Goal: Task Accomplishment & Management: Complete application form

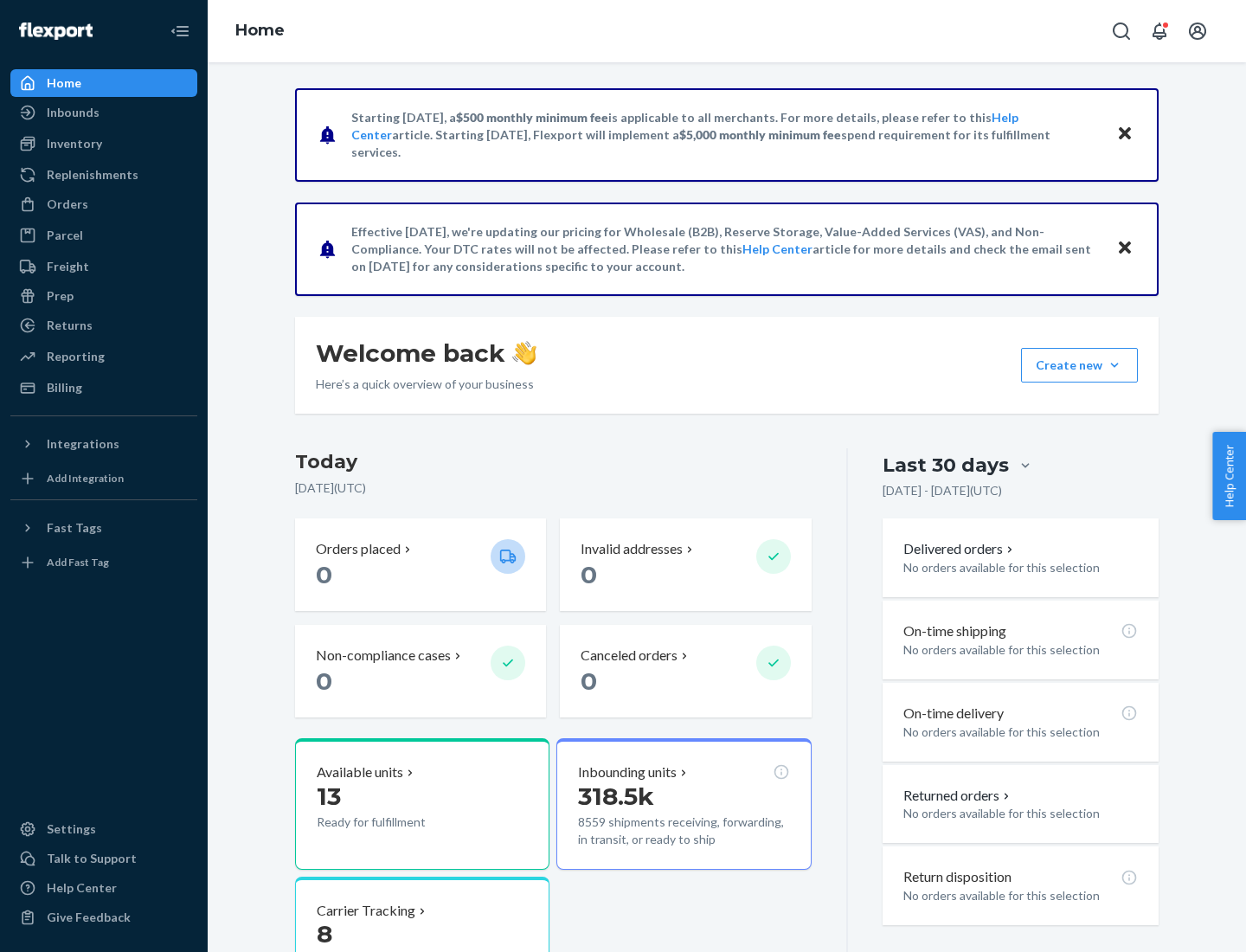
click at [1115, 365] on button "Create new Create new inbound Create new order Create new product" at bounding box center [1080, 365] width 117 height 34
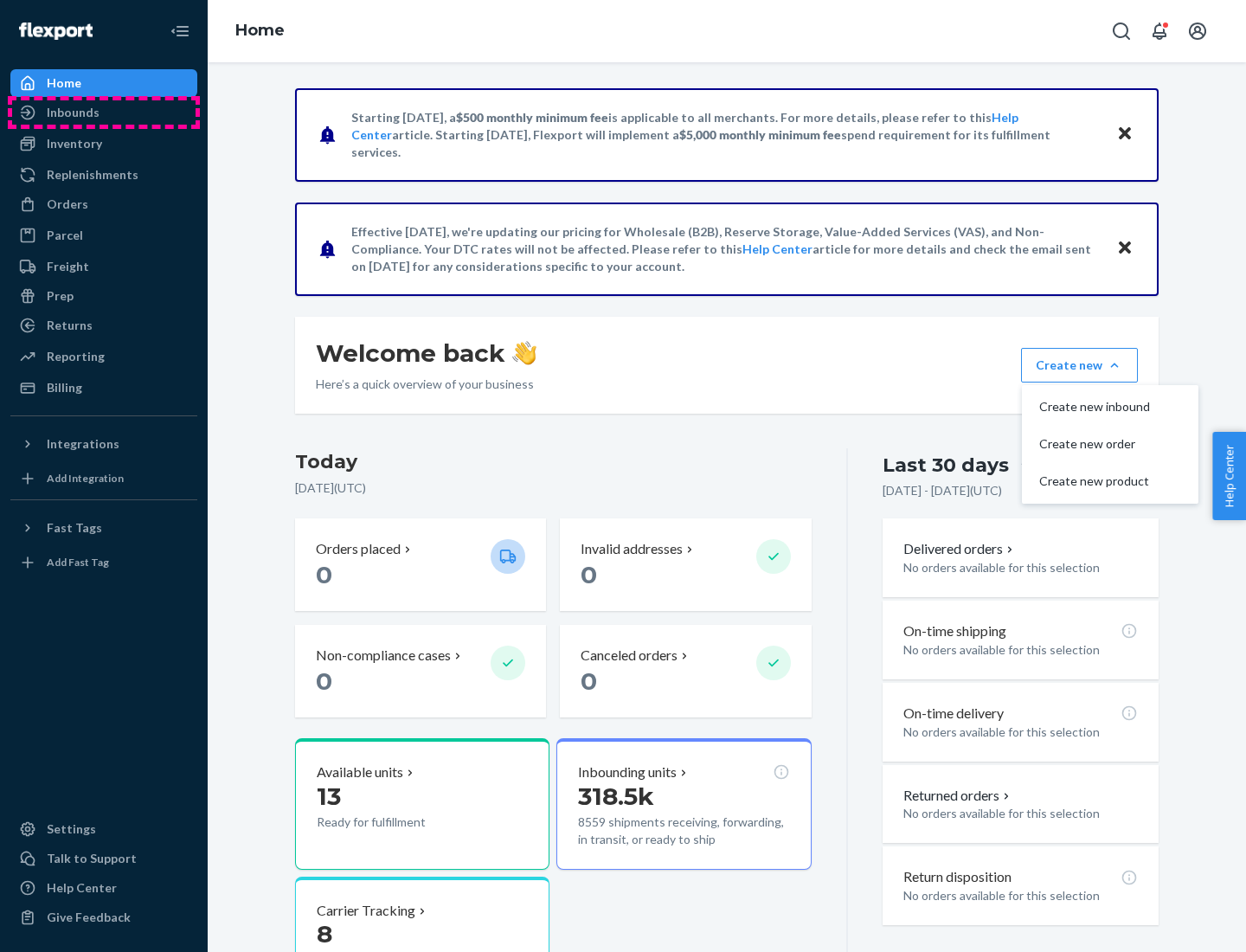
click at [103, 112] on div "Inbounds" at bounding box center [103, 112] width 184 height 24
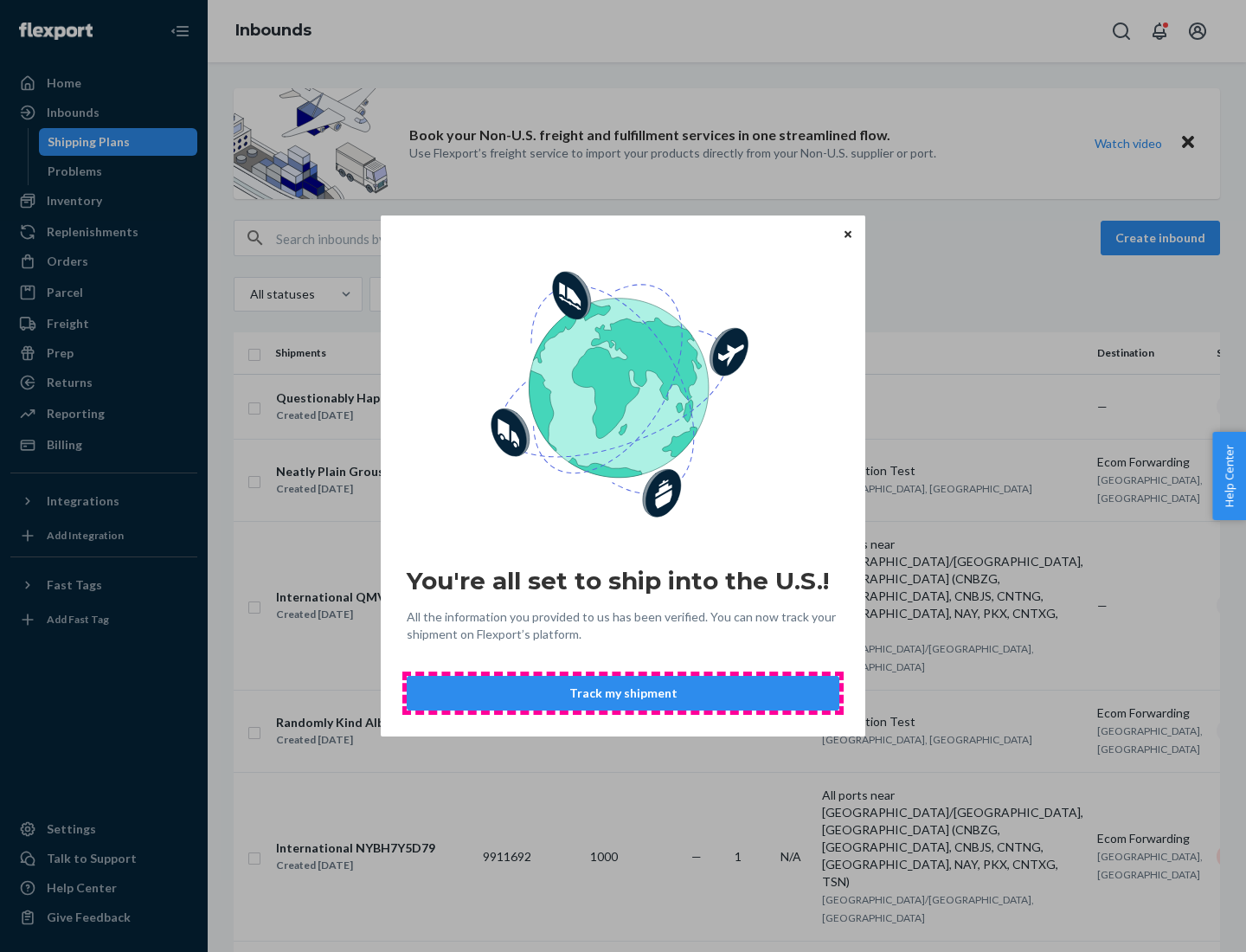
click at [623, 693] on button "Track my shipment" at bounding box center [623, 693] width 433 height 34
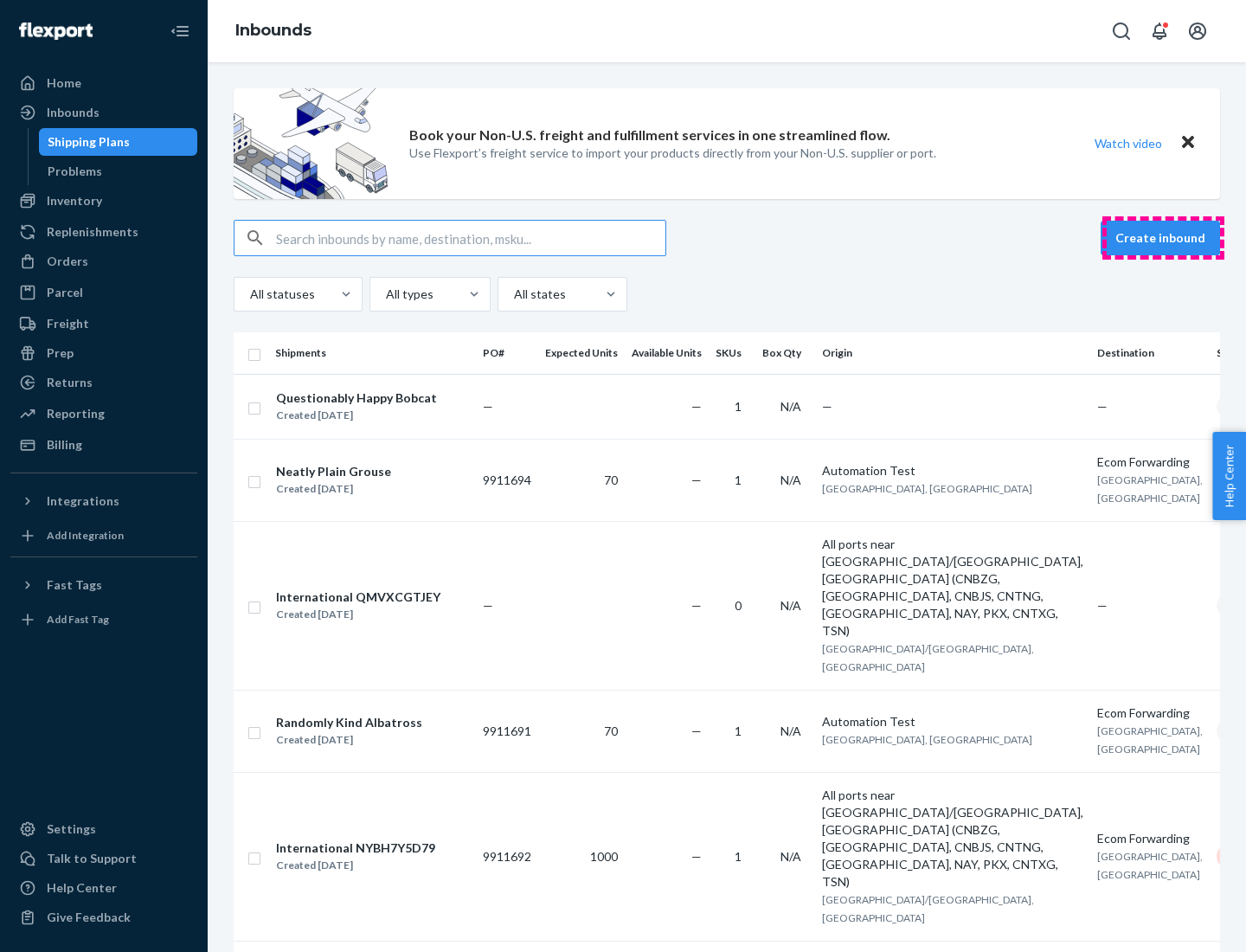
click at [1162, 238] on button "Create inbound" at bounding box center [1160, 238] width 120 height 34
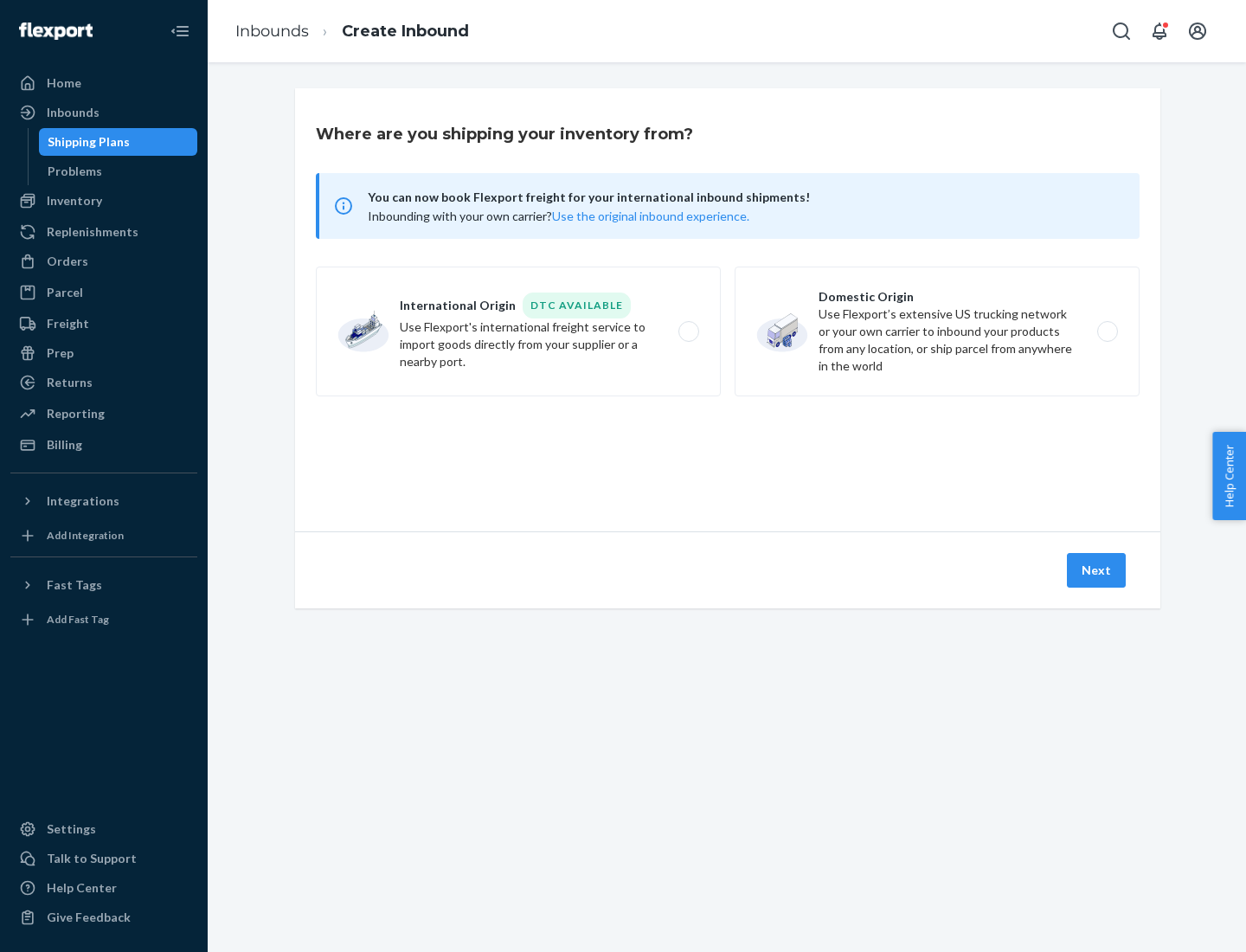
click at [518, 331] on label "International Origin DTC Available Use Flexport's international freight service…" at bounding box center [518, 331] width 405 height 130
click at [687, 331] on input "International Origin DTC Available Use Flexport's international freight service…" at bounding box center [693, 332] width 12 height 12
radio input "true"
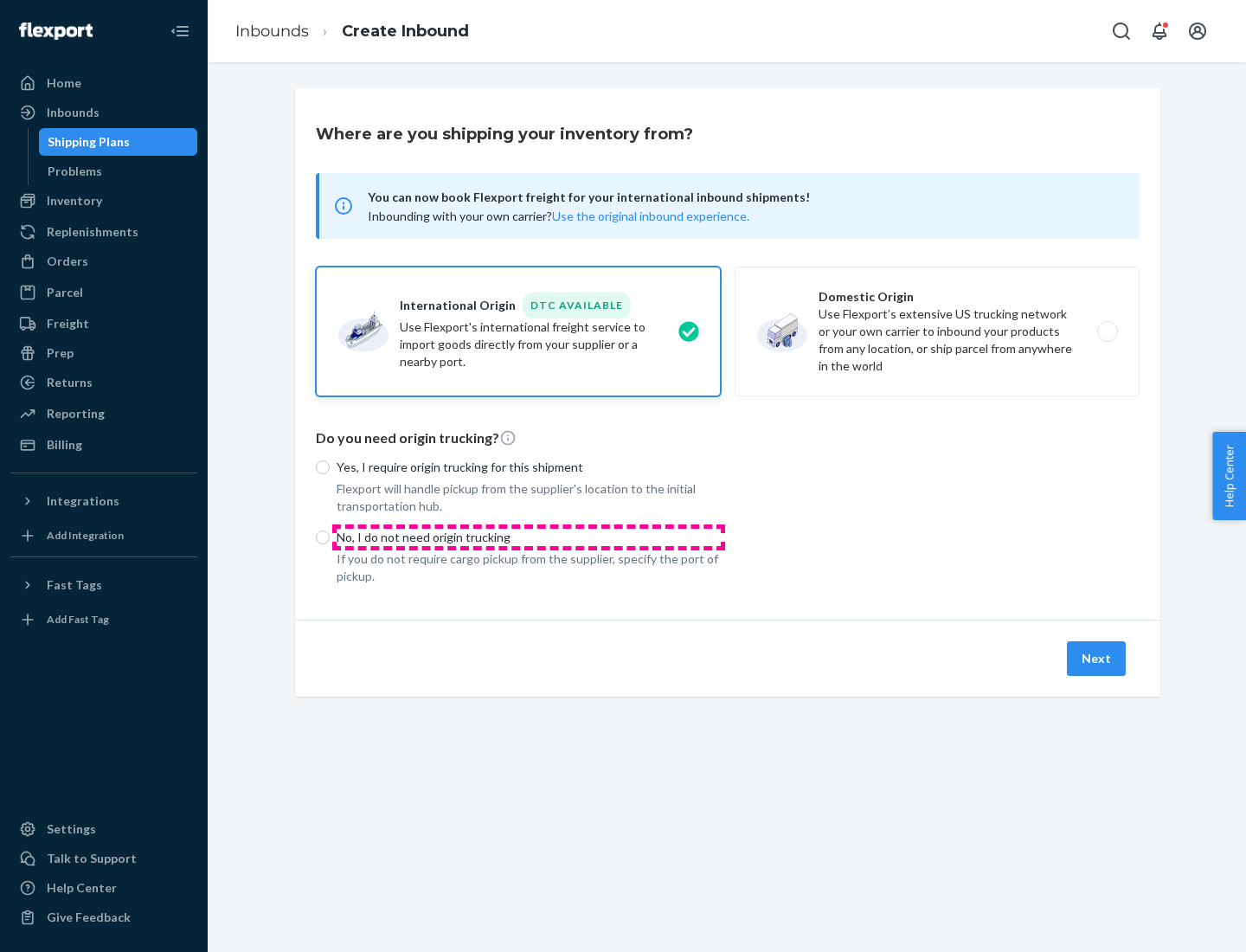
click at [529, 536] on p "No, I do not need origin trucking" at bounding box center [528, 537] width 384 height 17
click at [329, 536] on input "No, I do not need origin trucking" at bounding box center [322, 536] width 13 height 13
radio input "true"
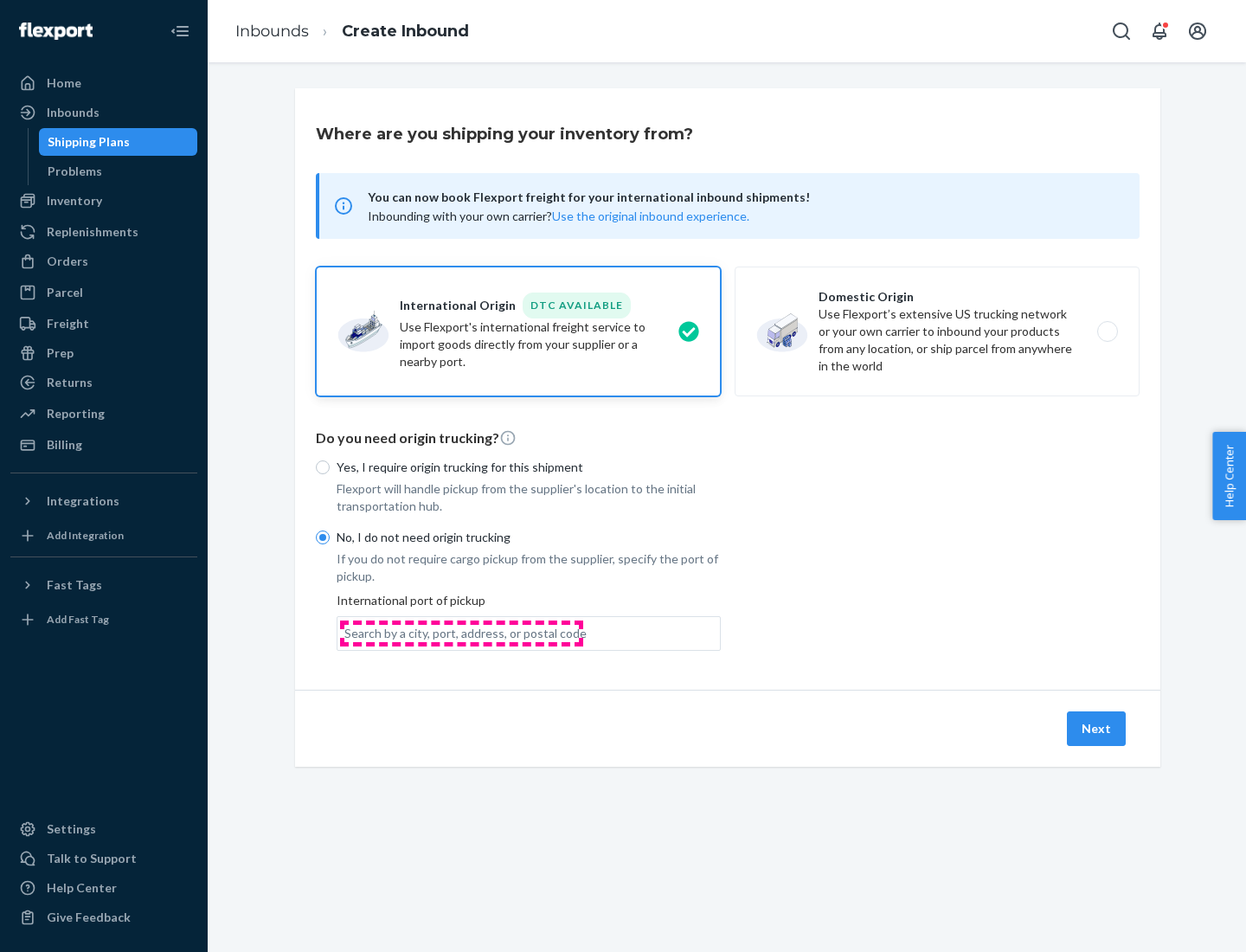
click at [462, 633] on div "Search by a city, port, address, or postal code" at bounding box center [465, 633] width 242 height 17
click at [346, 633] on input "Search by a city, port, address, or postal code" at bounding box center [345, 633] width 2 height 17
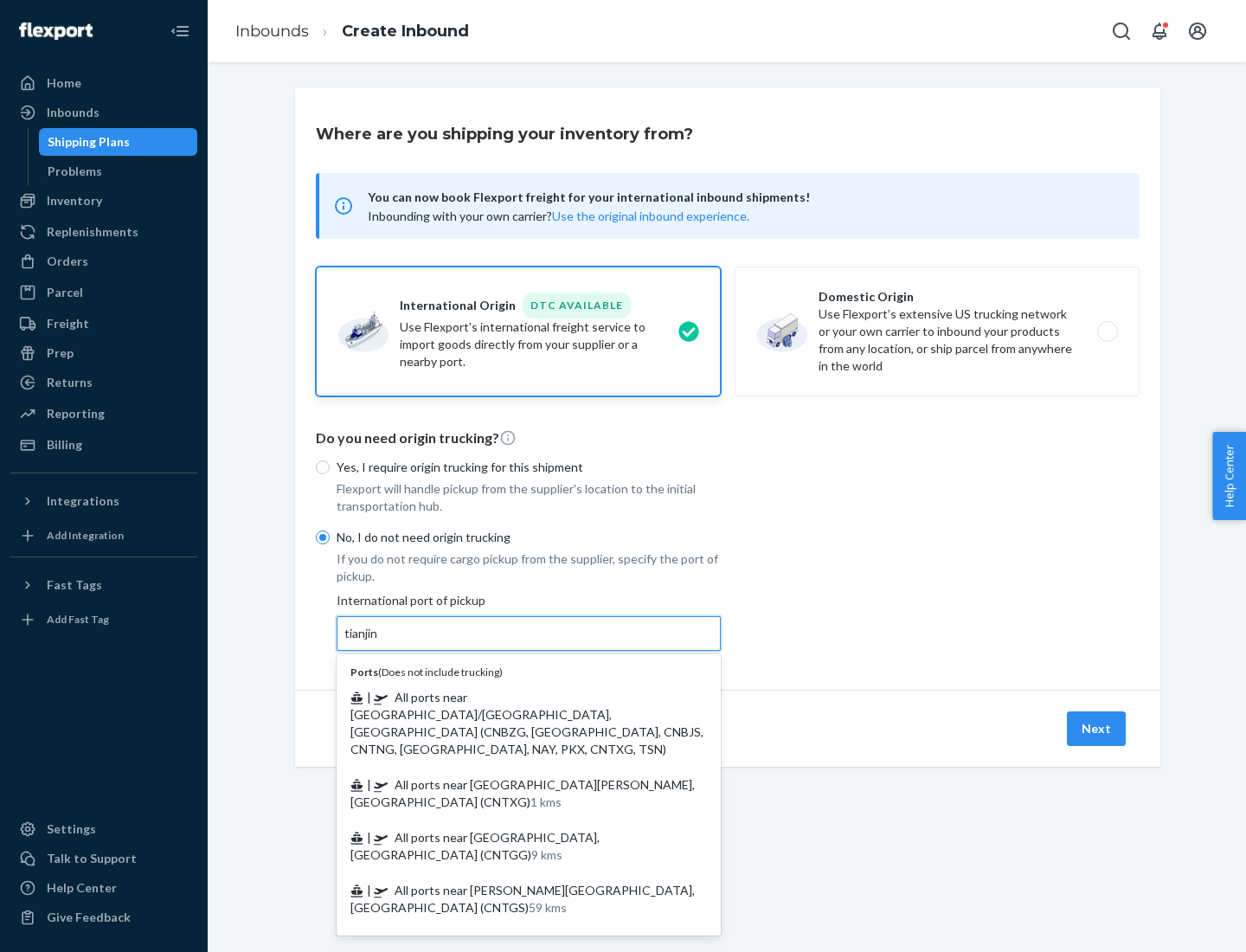
click at [511, 696] on span "| All ports near [GEOGRAPHIC_DATA]/[GEOGRAPHIC_DATA], [GEOGRAPHIC_DATA] (CNBZG,…" at bounding box center [526, 723] width 353 height 67
click at [380, 642] on input "tianjin" at bounding box center [362, 633] width 35 height 17
type input "All ports near [GEOGRAPHIC_DATA]/[GEOGRAPHIC_DATA], [GEOGRAPHIC_DATA] (CNBZG, […"
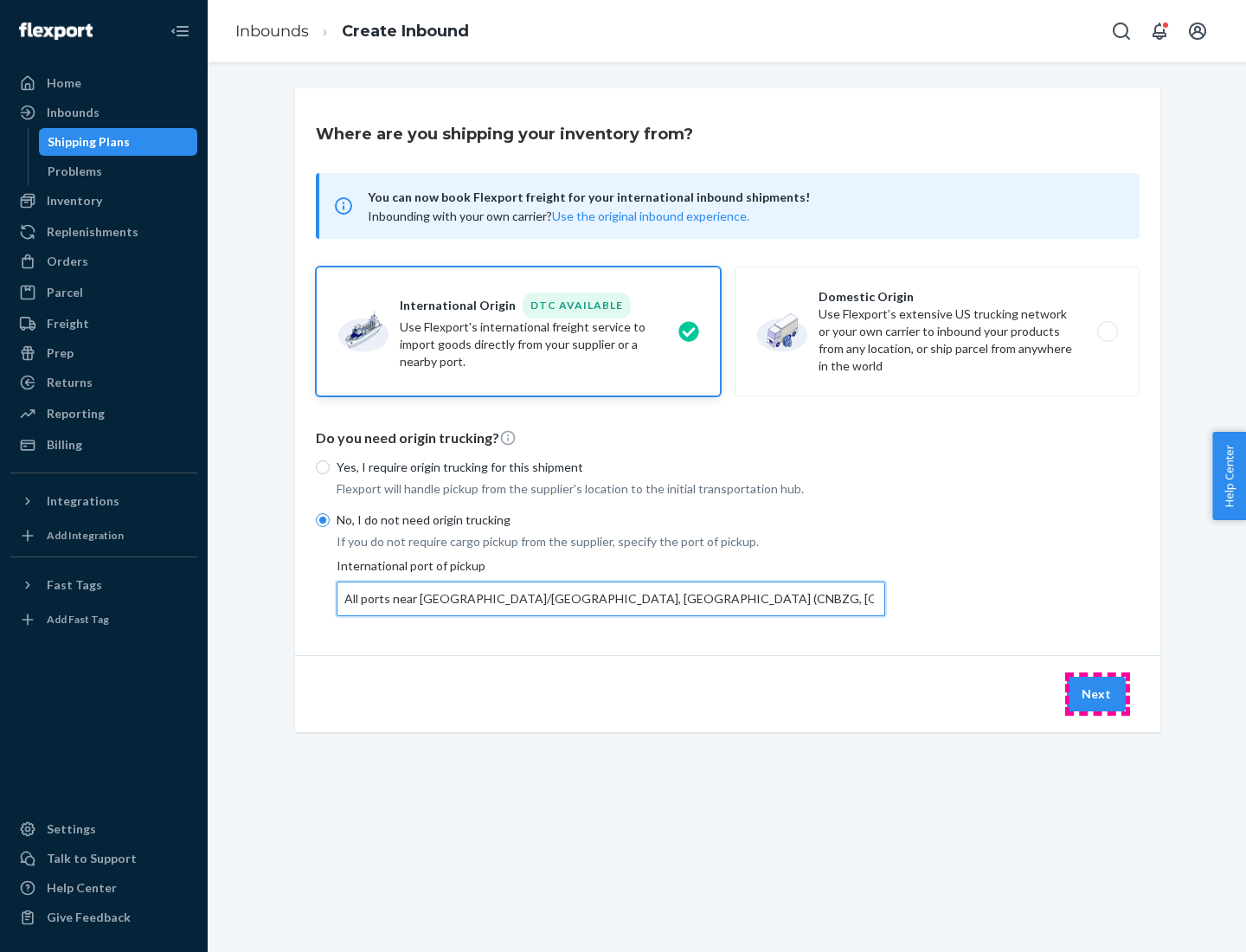
click at [1097, 693] on button "Next" at bounding box center [1096, 694] width 58 height 34
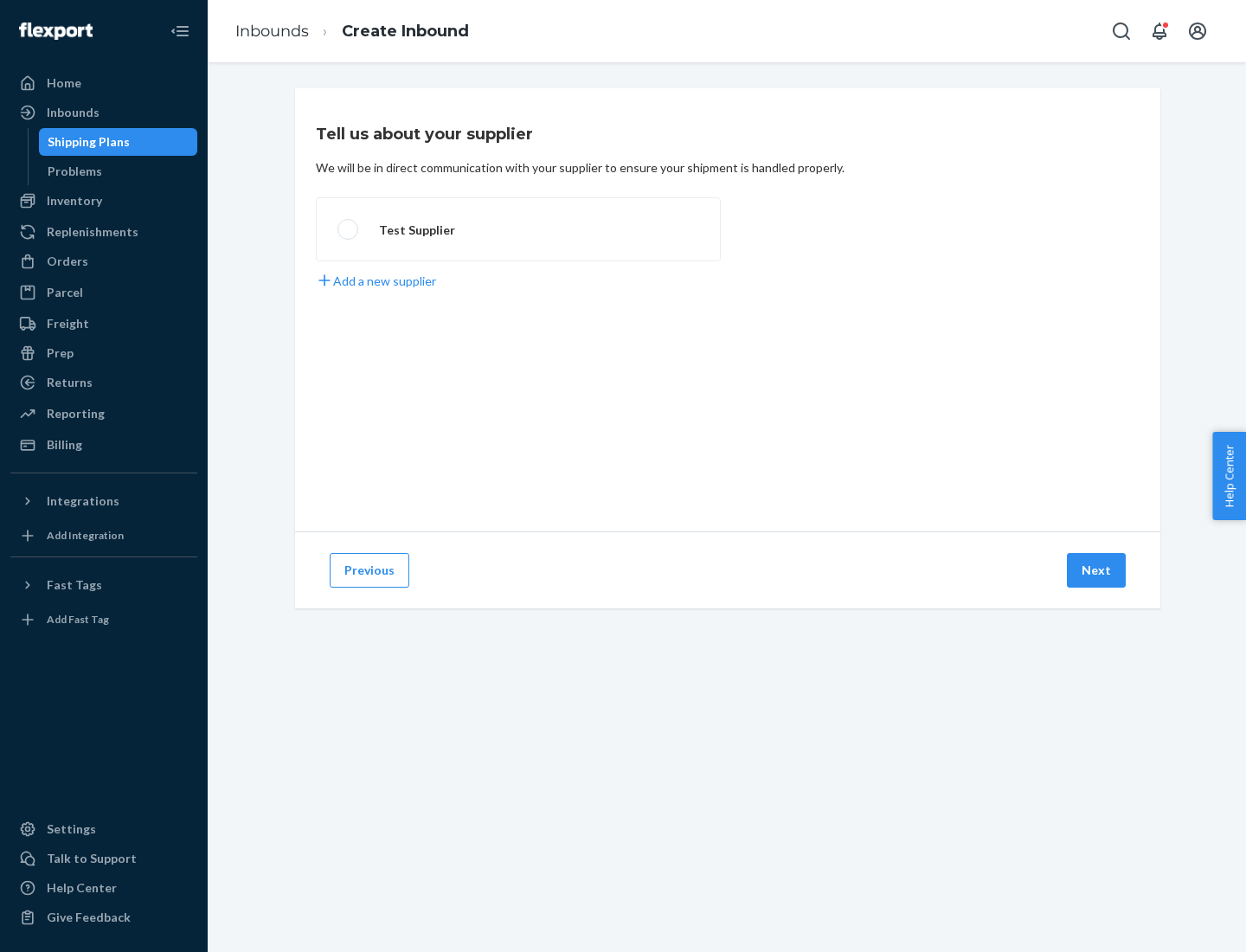
click at [518, 229] on label "Test Supplier" at bounding box center [518, 229] width 405 height 64
click at [349, 229] on input "Test Supplier" at bounding box center [343, 229] width 12 height 12
radio input "true"
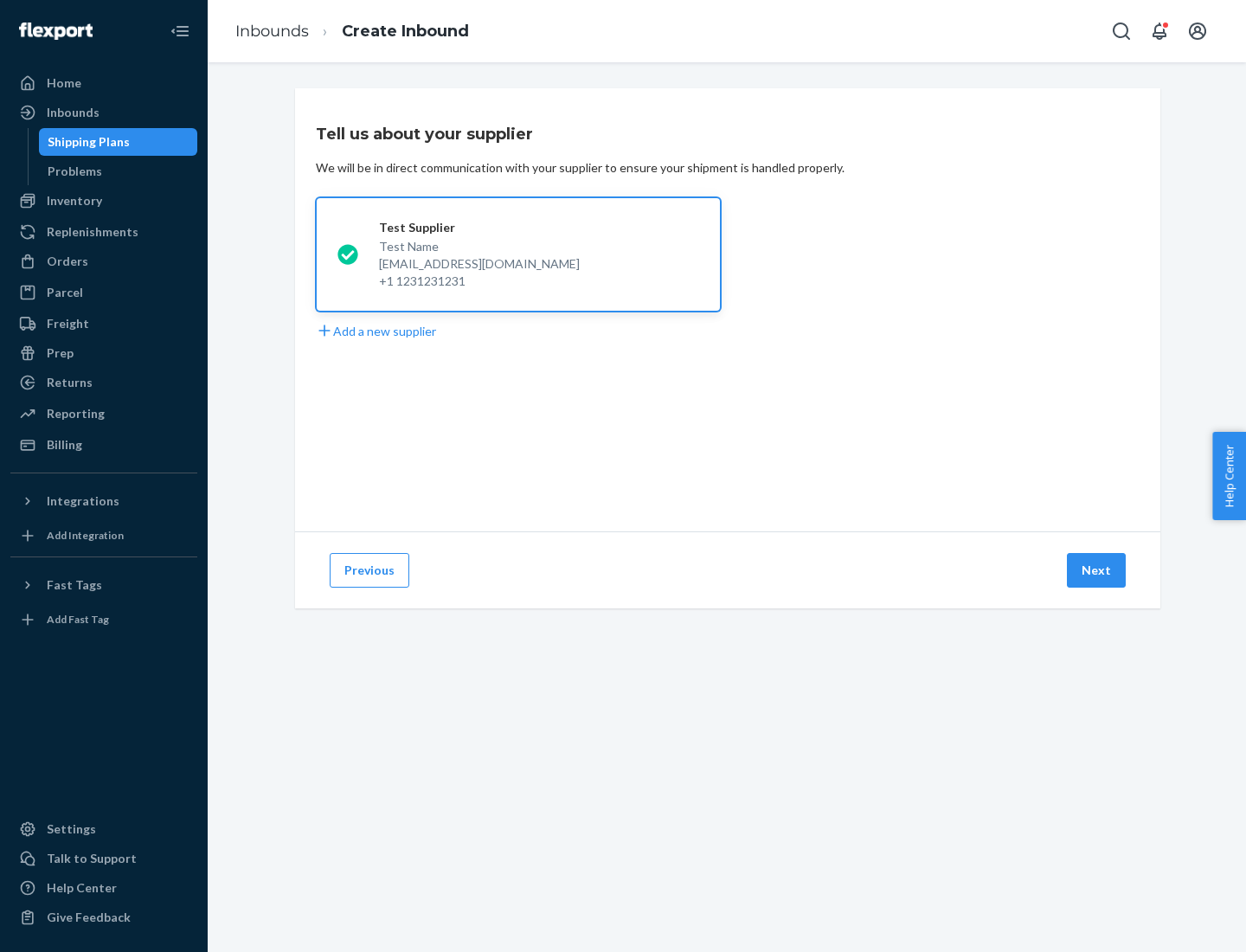
click at [1097, 570] on button "Next" at bounding box center [1096, 570] width 58 height 34
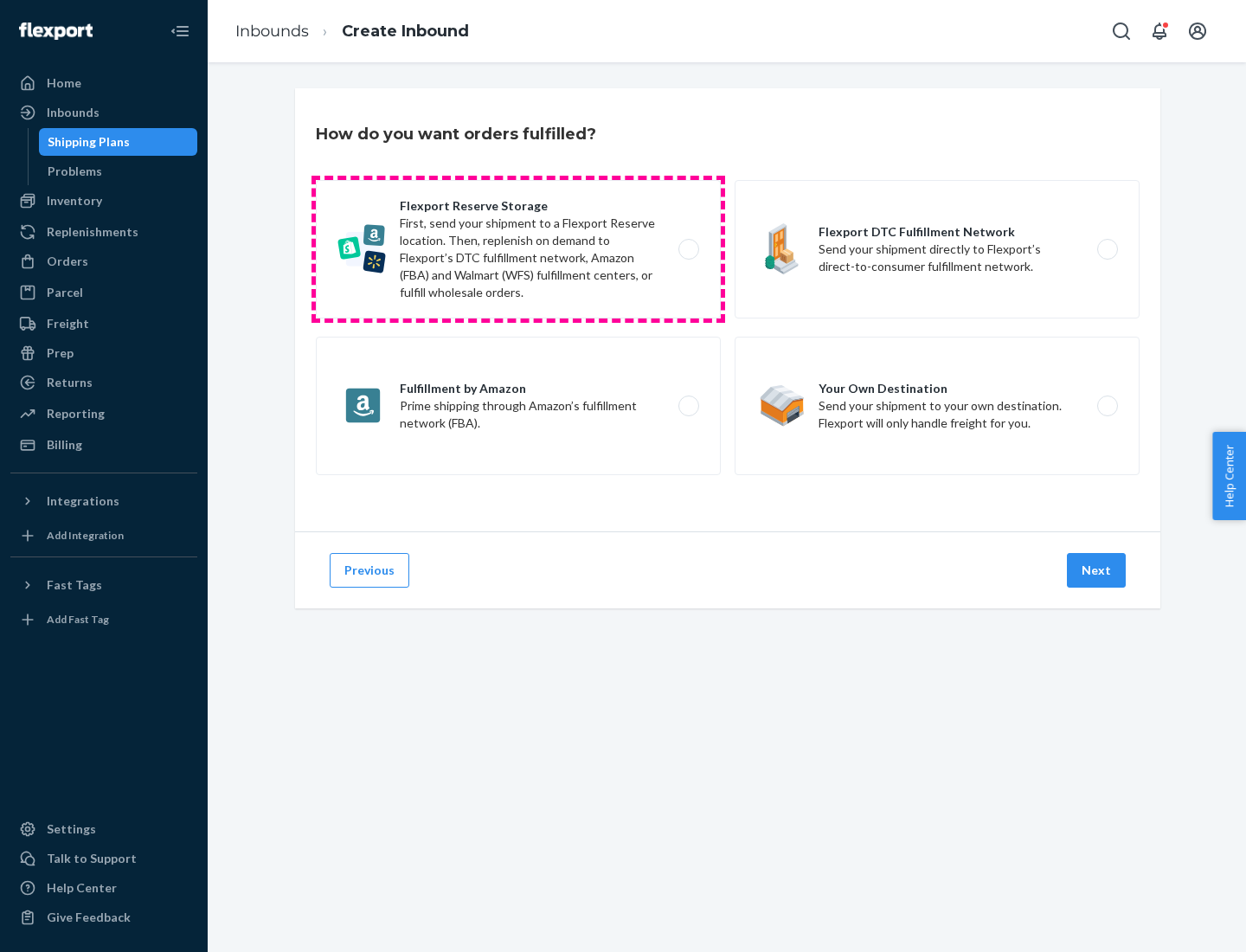
click at [518, 249] on label "Flexport Reserve Storage First, send your shipment to a Flexport Reserve locati…" at bounding box center [518, 249] width 405 height 139
click at [687, 249] on input "Flexport Reserve Storage First, send your shipment to a Flexport Reserve locati…" at bounding box center [693, 249] width 12 height 12
radio input "true"
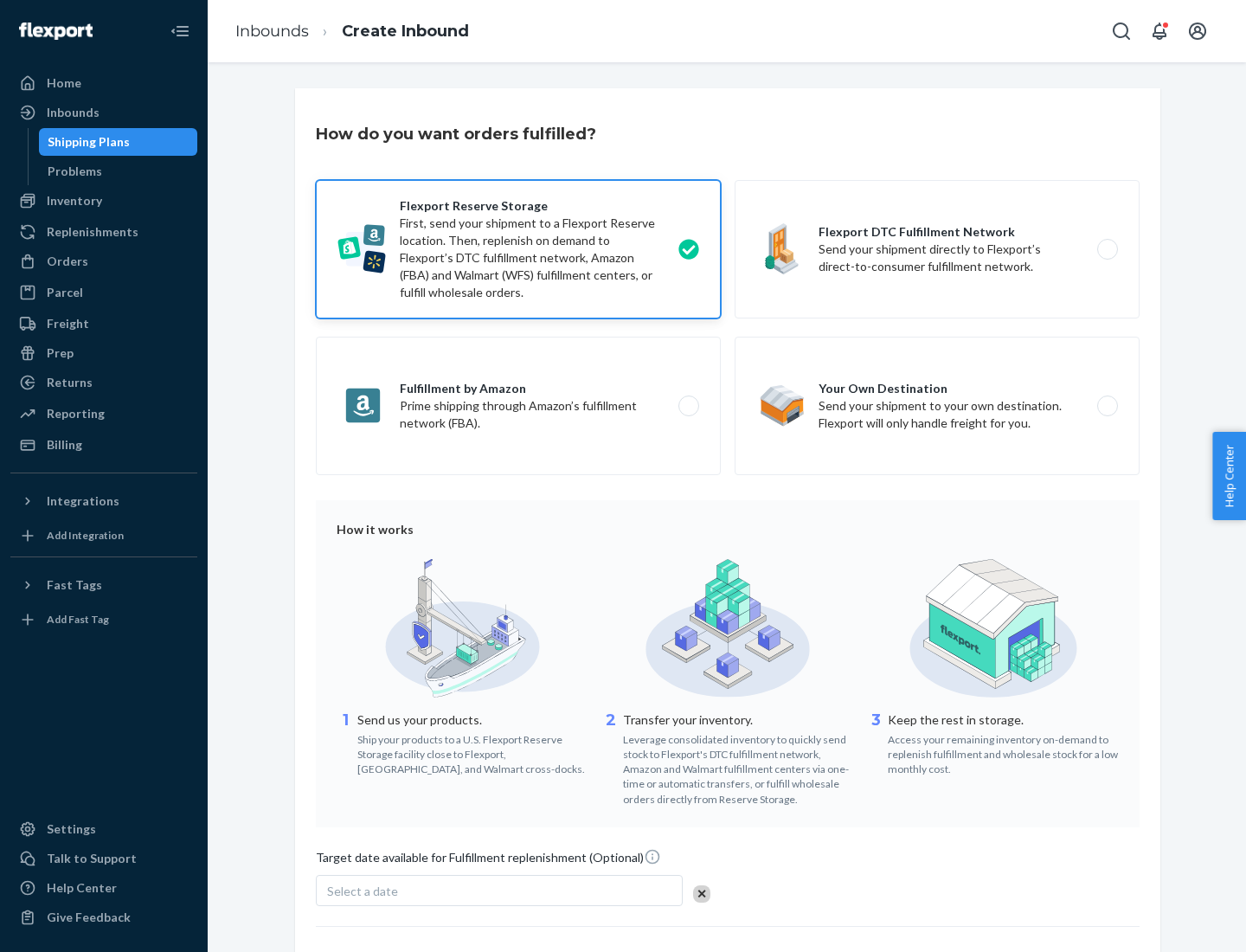
scroll to position [142, 0]
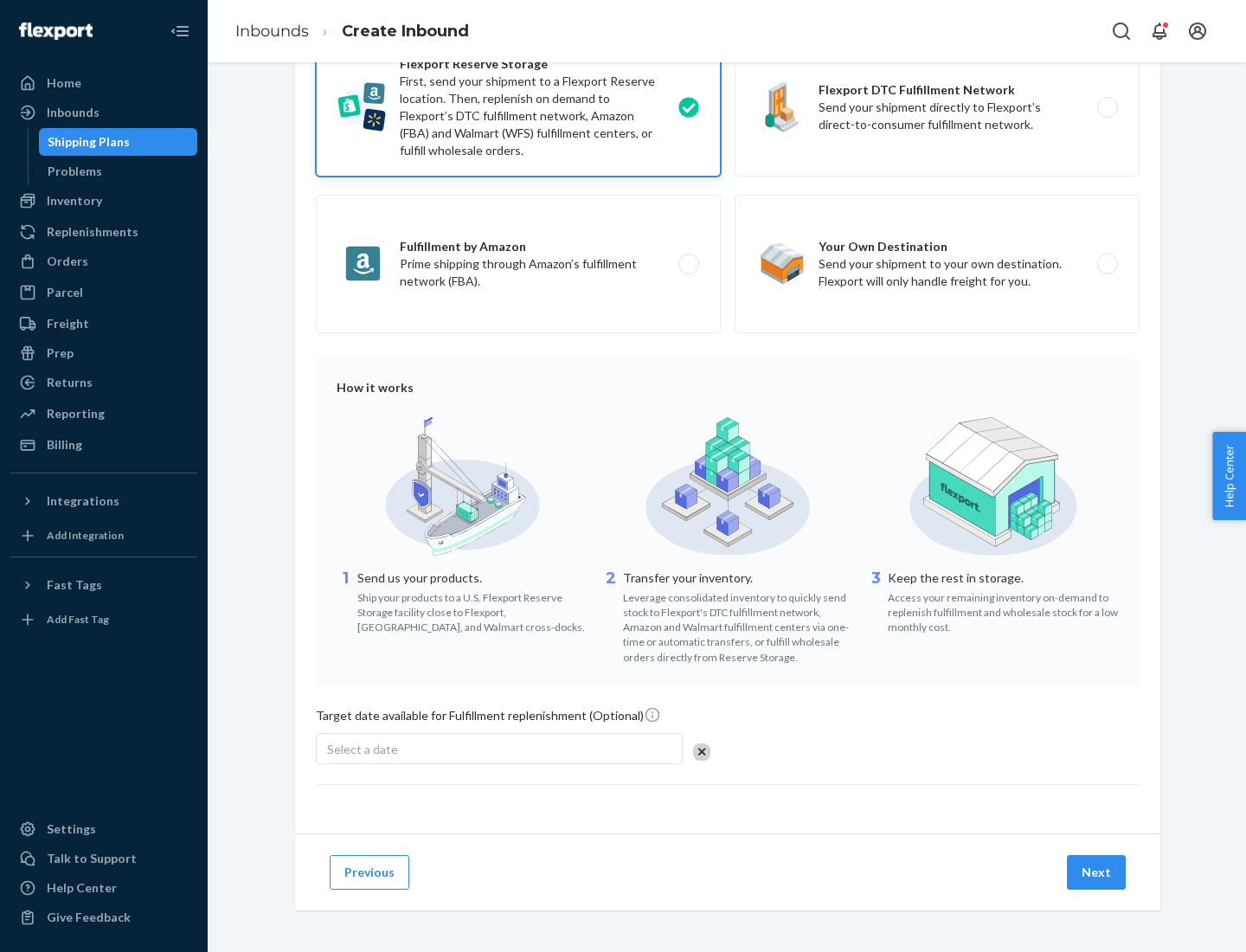
click at [1097, 871] on button "Next" at bounding box center [1096, 872] width 58 height 34
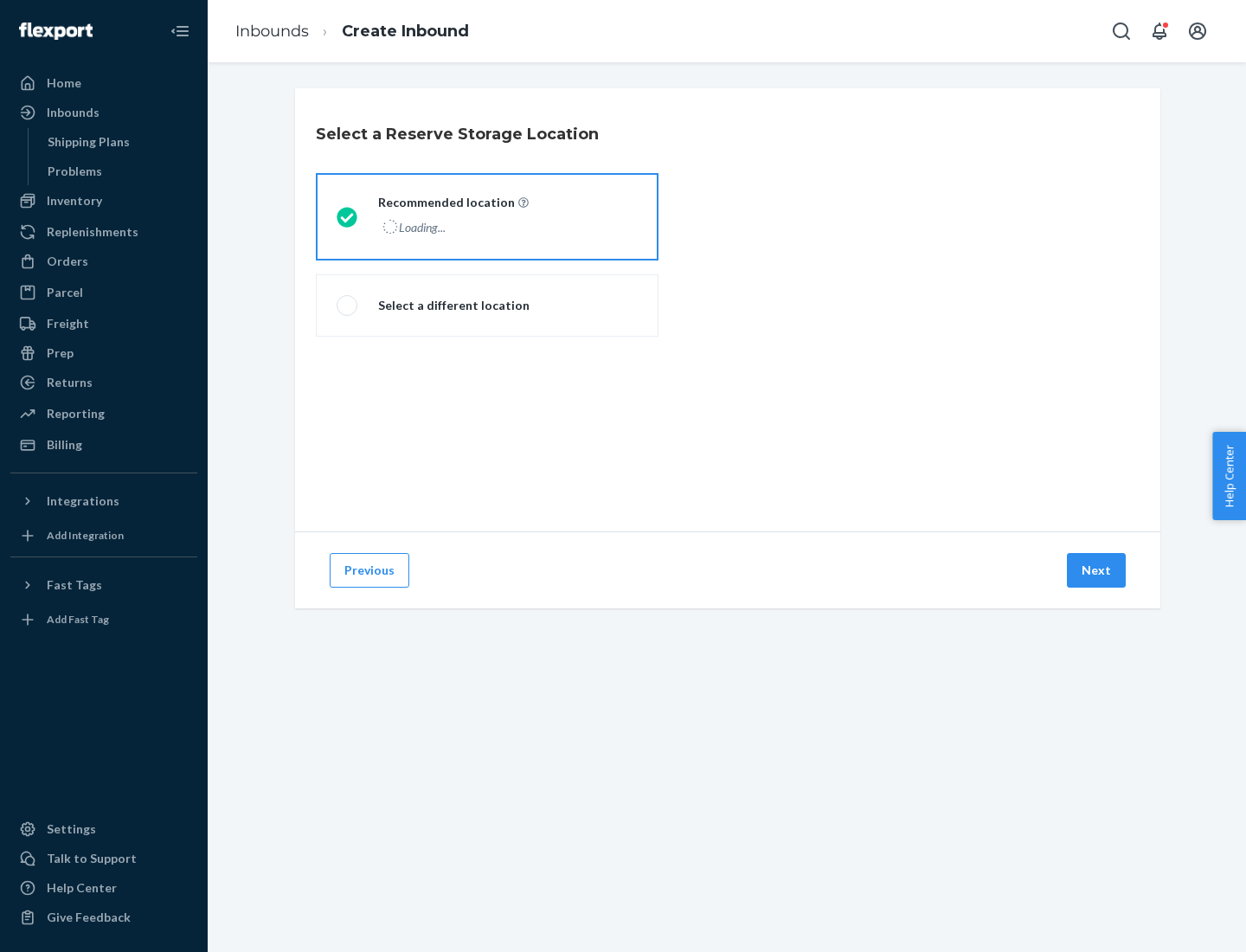
click at [487, 216] on div "Loading..." at bounding box center [451, 227] width 147 height 25
click at [348, 216] on input "Recommended location Loading..." at bounding box center [342, 217] width 12 height 12
click at [1097, 570] on button "Next" at bounding box center [1096, 570] width 58 height 34
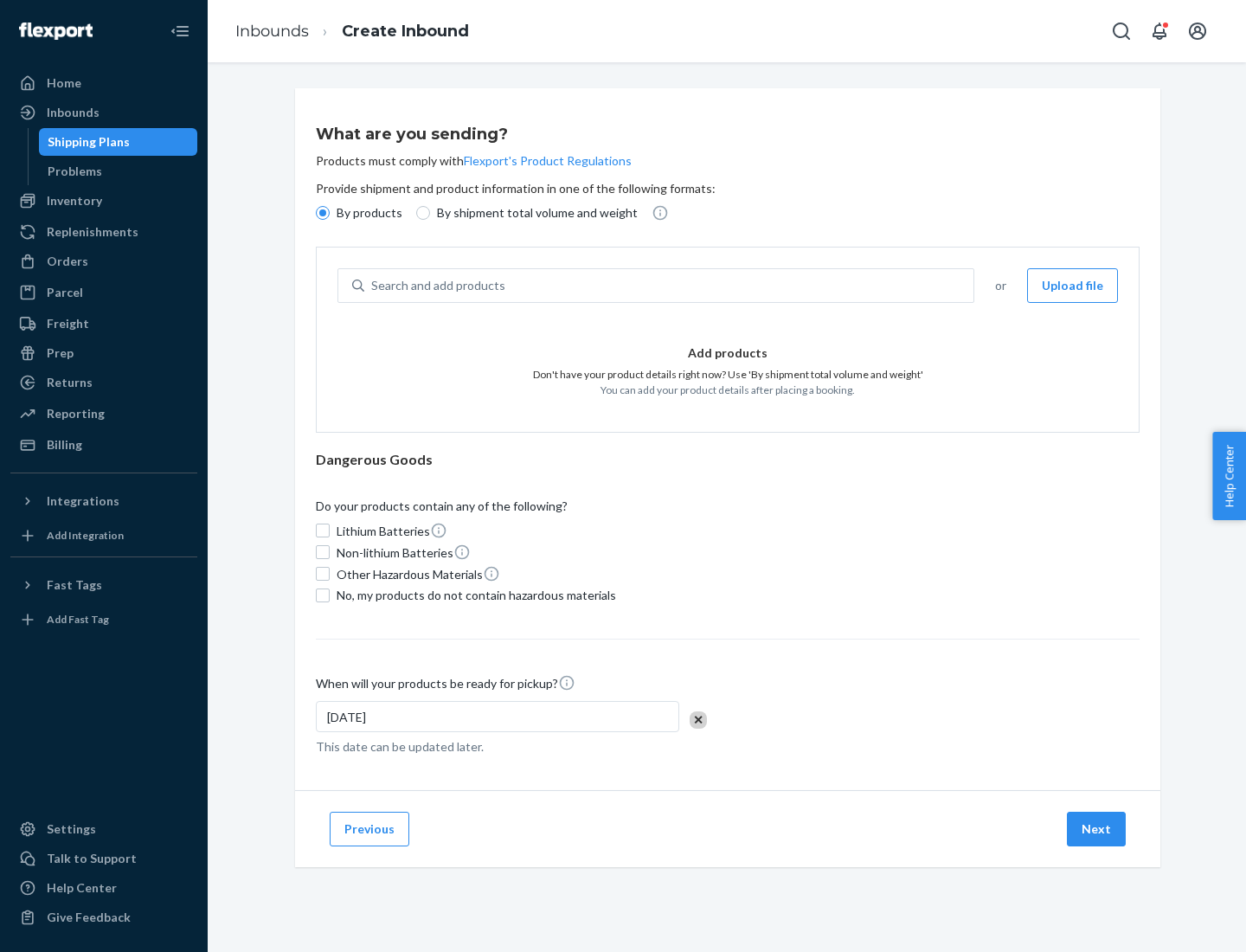
click at [669, 285] on div "Search and add products" at bounding box center [668, 285] width 609 height 31
click at [372, 285] on input "Search and add products" at bounding box center [372, 285] width 2 height 17
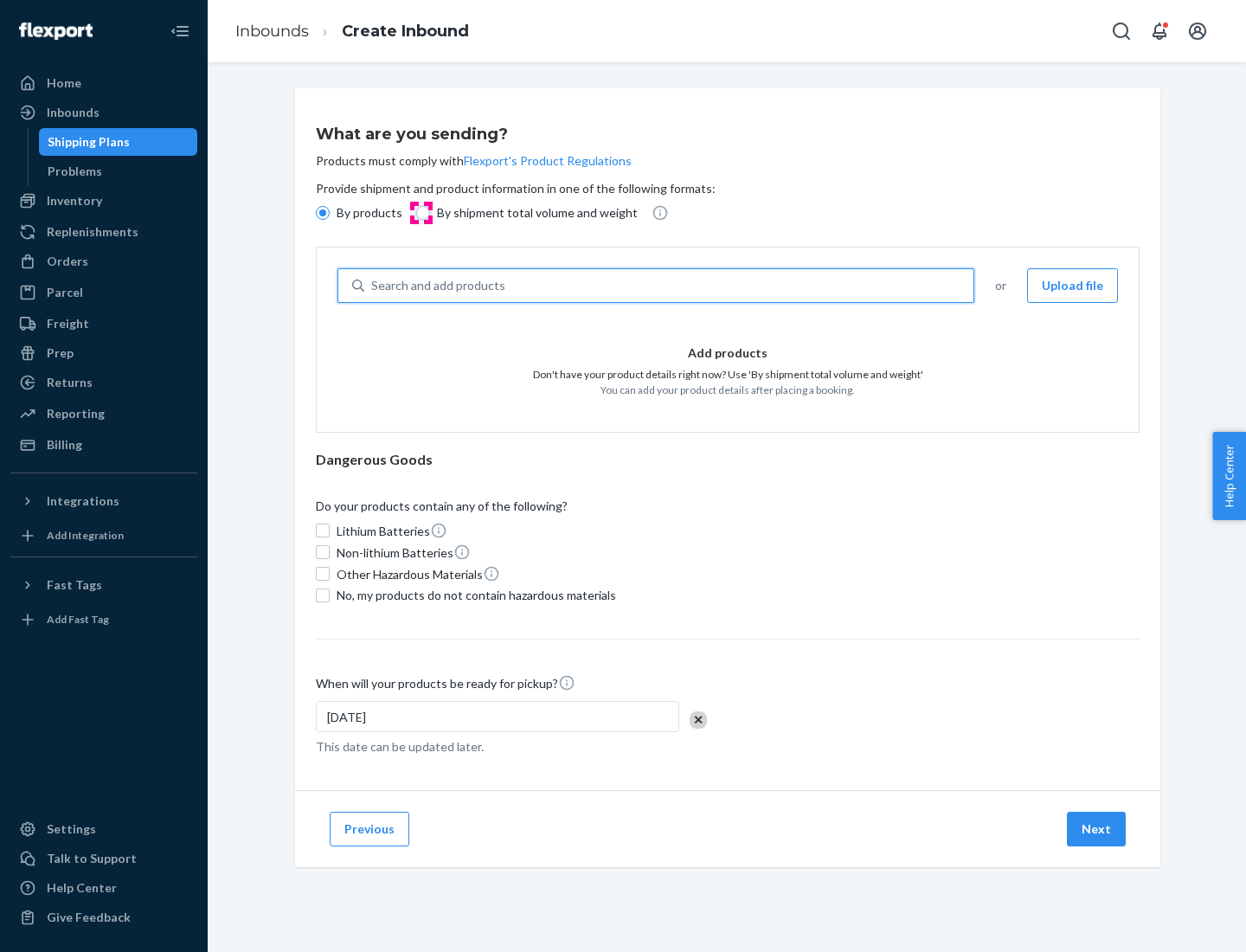
click at [420, 213] on input "By shipment total volume and weight" at bounding box center [423, 212] width 13 height 13
radio input "true"
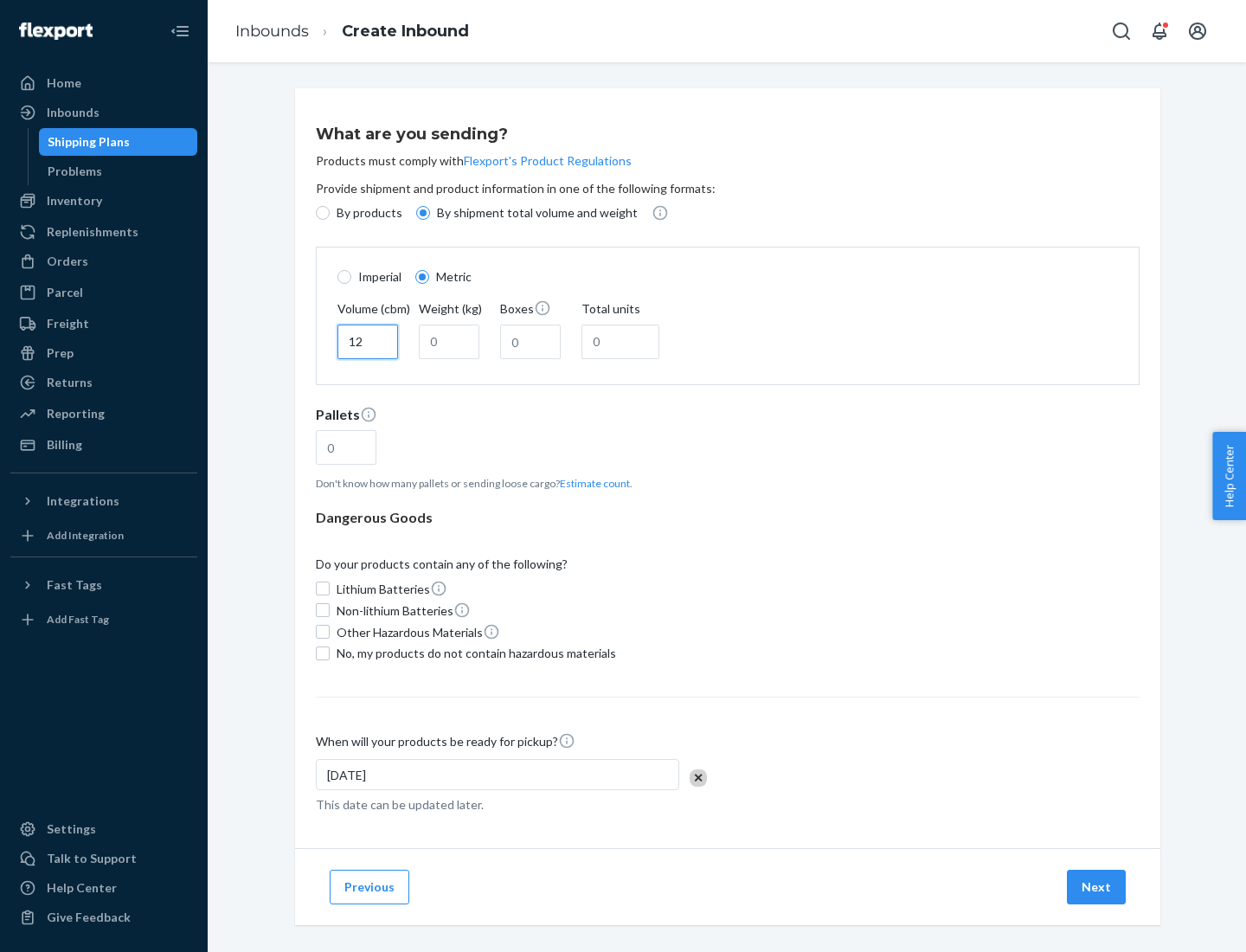
type input "12"
type input "22"
type input "222"
type input "121"
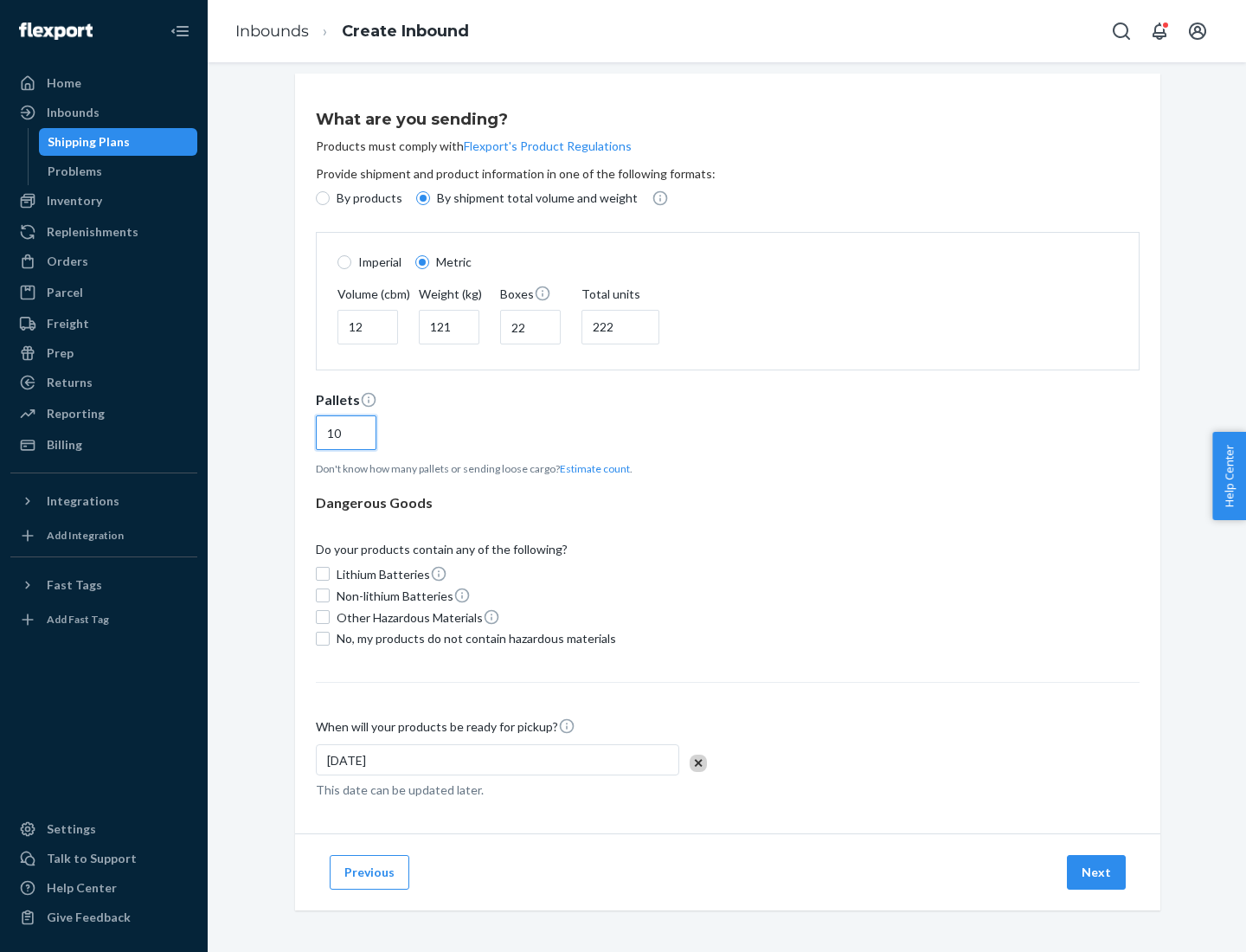
type input "10"
click at [473, 638] on span "No, my products do not contain hazardous materials" at bounding box center [476, 638] width 280 height 17
click at [329, 638] on input "No, my products do not contain hazardous materials" at bounding box center [322, 638] width 13 height 13
checkbox input "true"
click at [1097, 871] on button "Next" at bounding box center [1096, 872] width 58 height 34
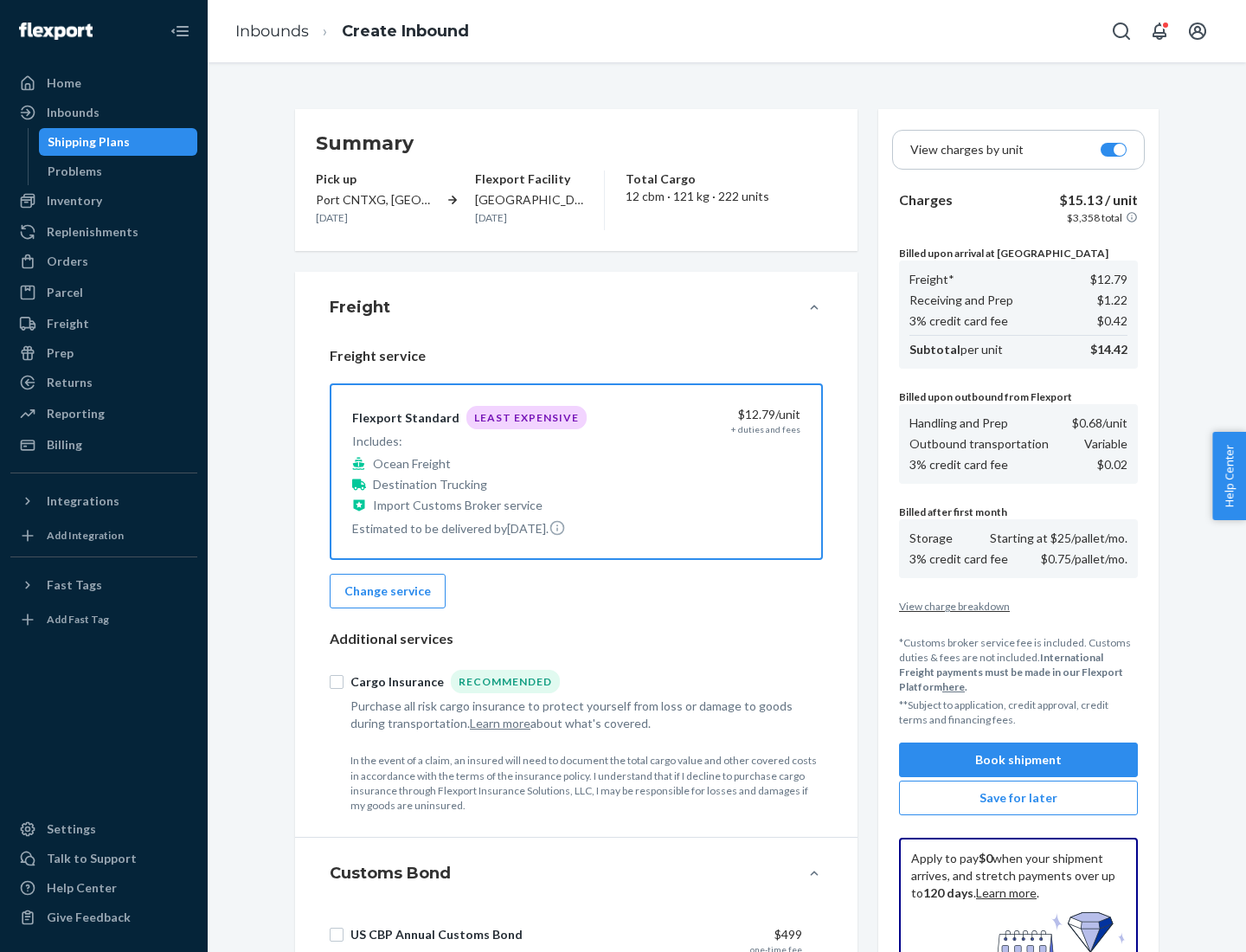
scroll to position [253, 0]
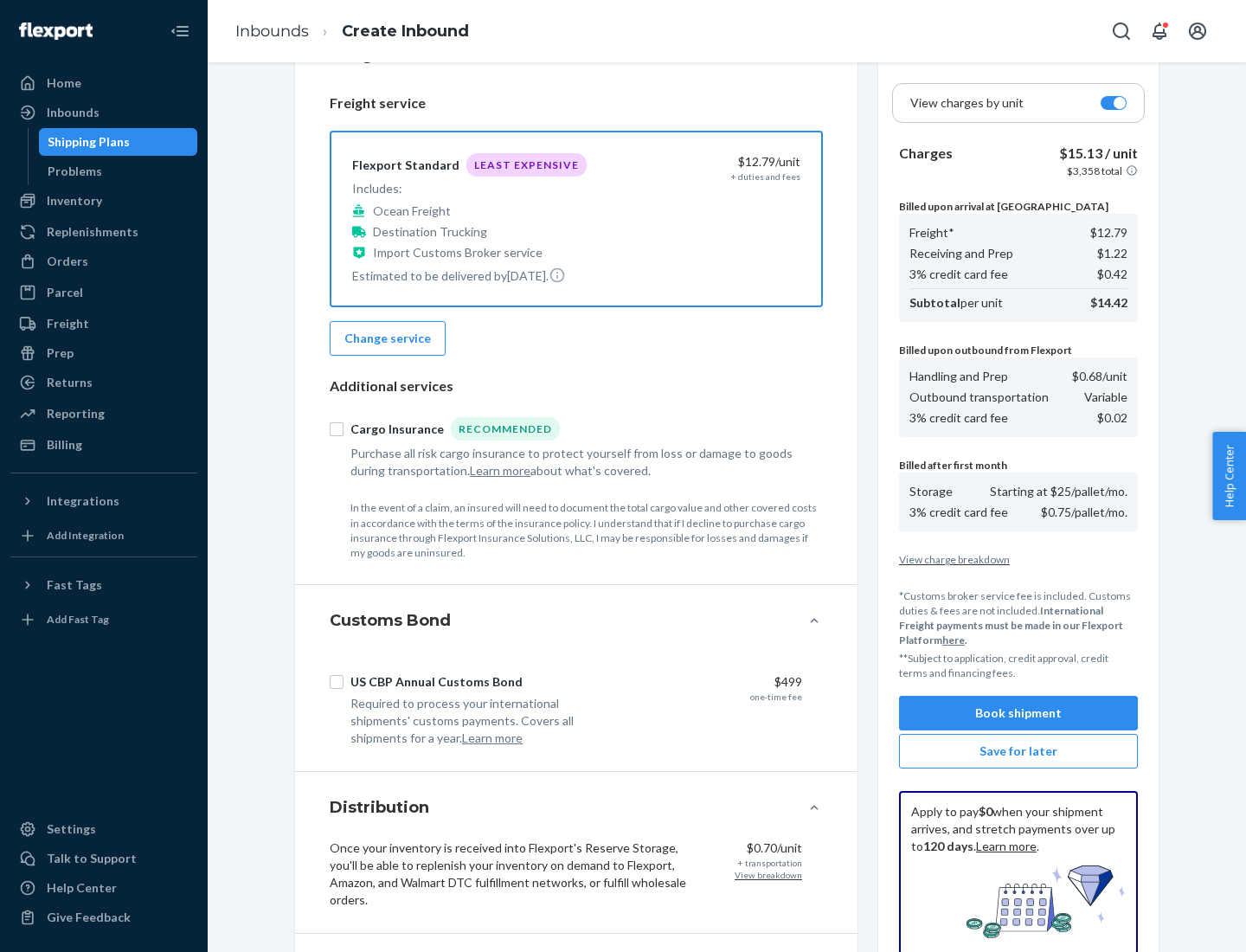
click at [1018, 713] on button "Book shipment" at bounding box center [1017, 713] width 238 height 34
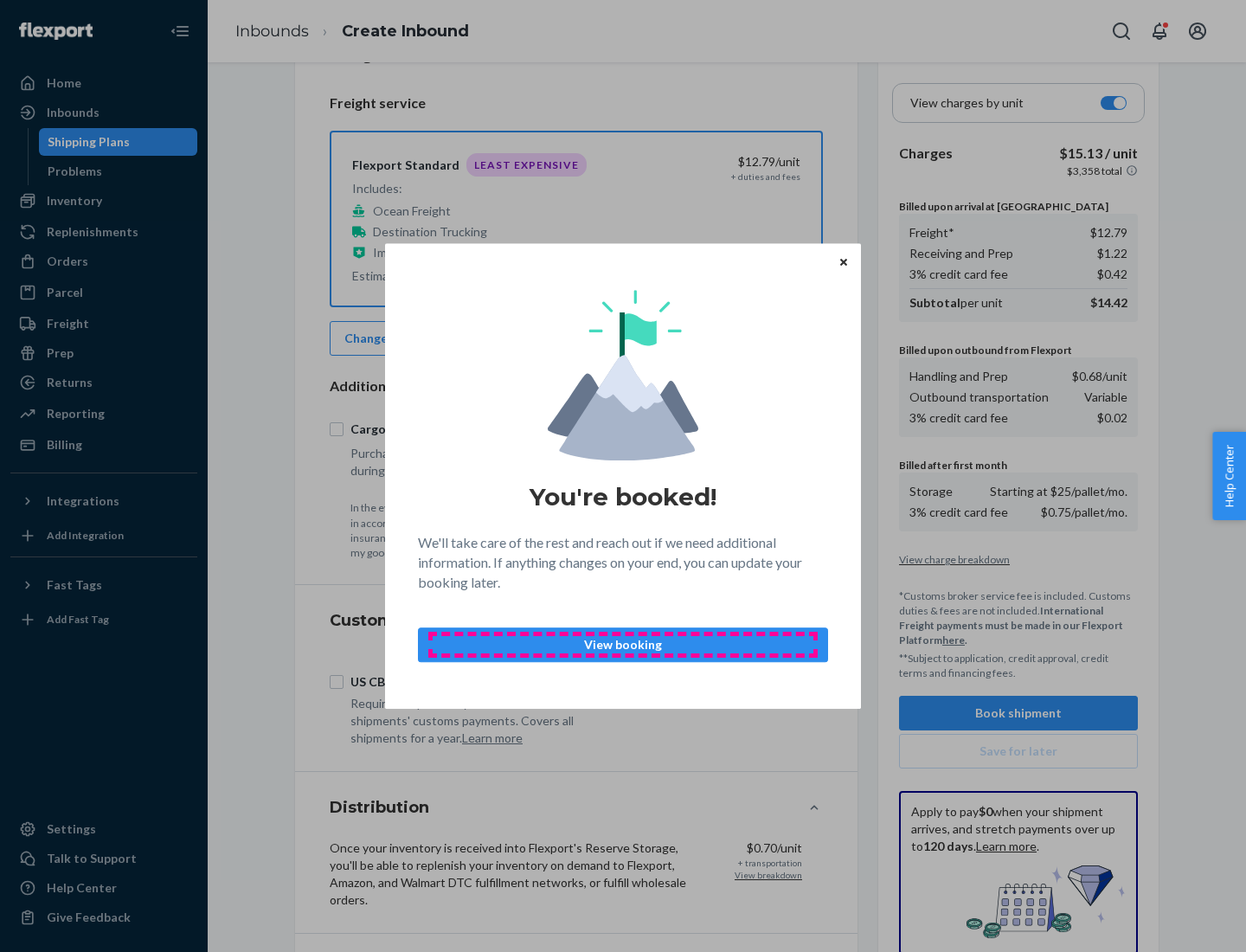
click at [623, 643] on p "View booking" at bounding box center [623, 644] width 381 height 17
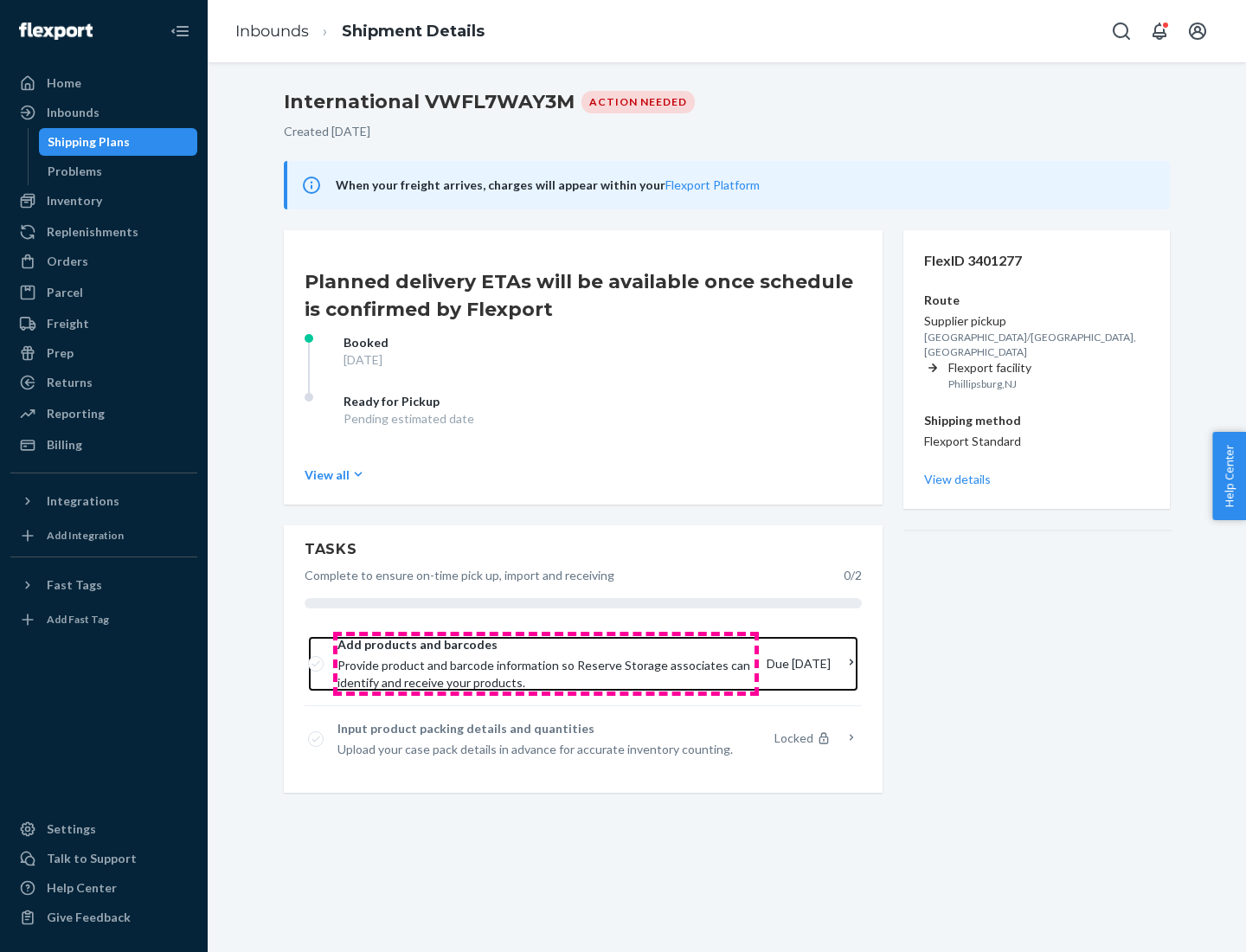
click at [546, 664] on span "Provide product and barcode information so Reserve Storage associates can ident…" at bounding box center [545, 674] width 416 height 34
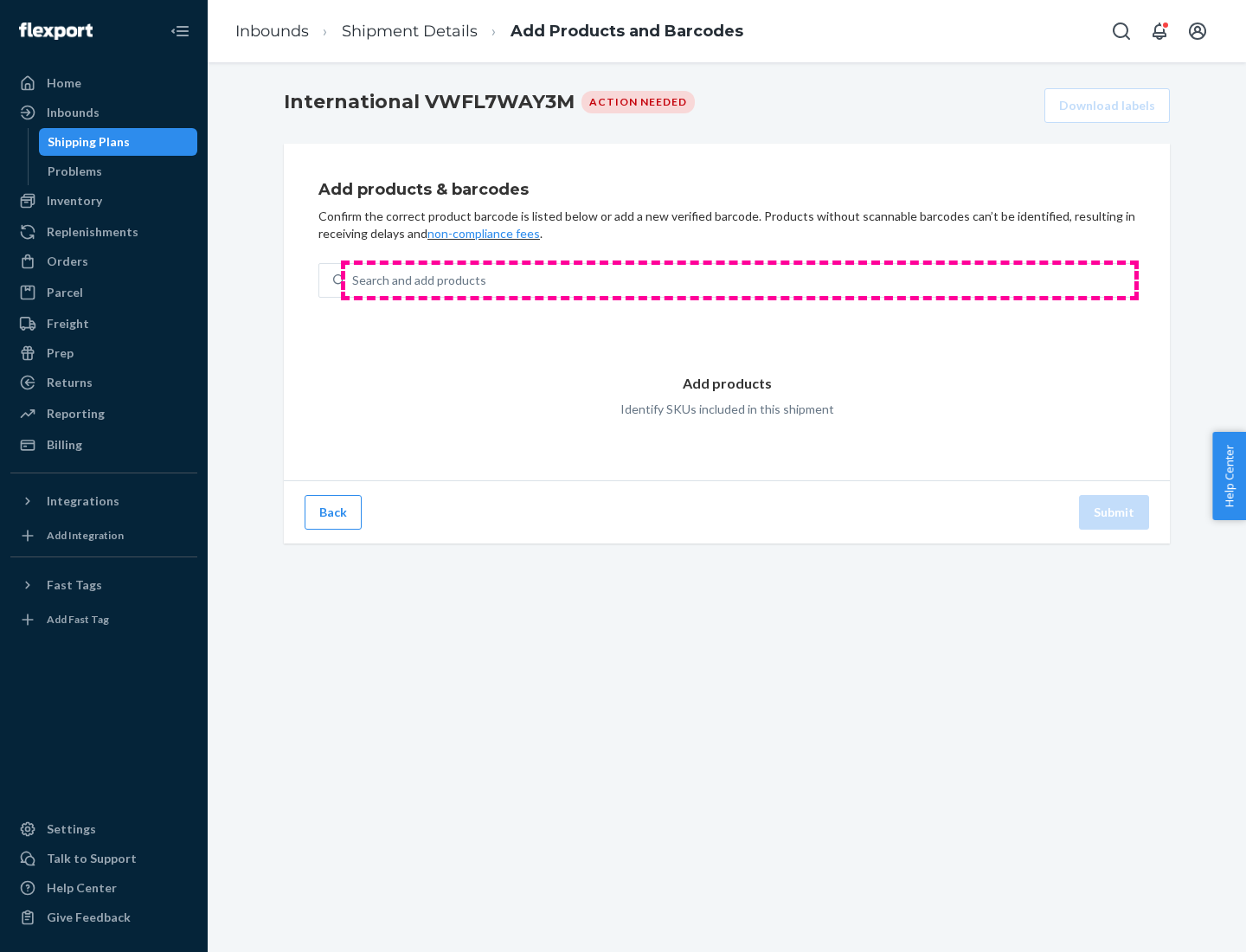
click at [740, 281] on div "Search and add products" at bounding box center [740, 280] width 789 height 31
click at [354, 281] on input "Search and add products" at bounding box center [353, 280] width 2 height 17
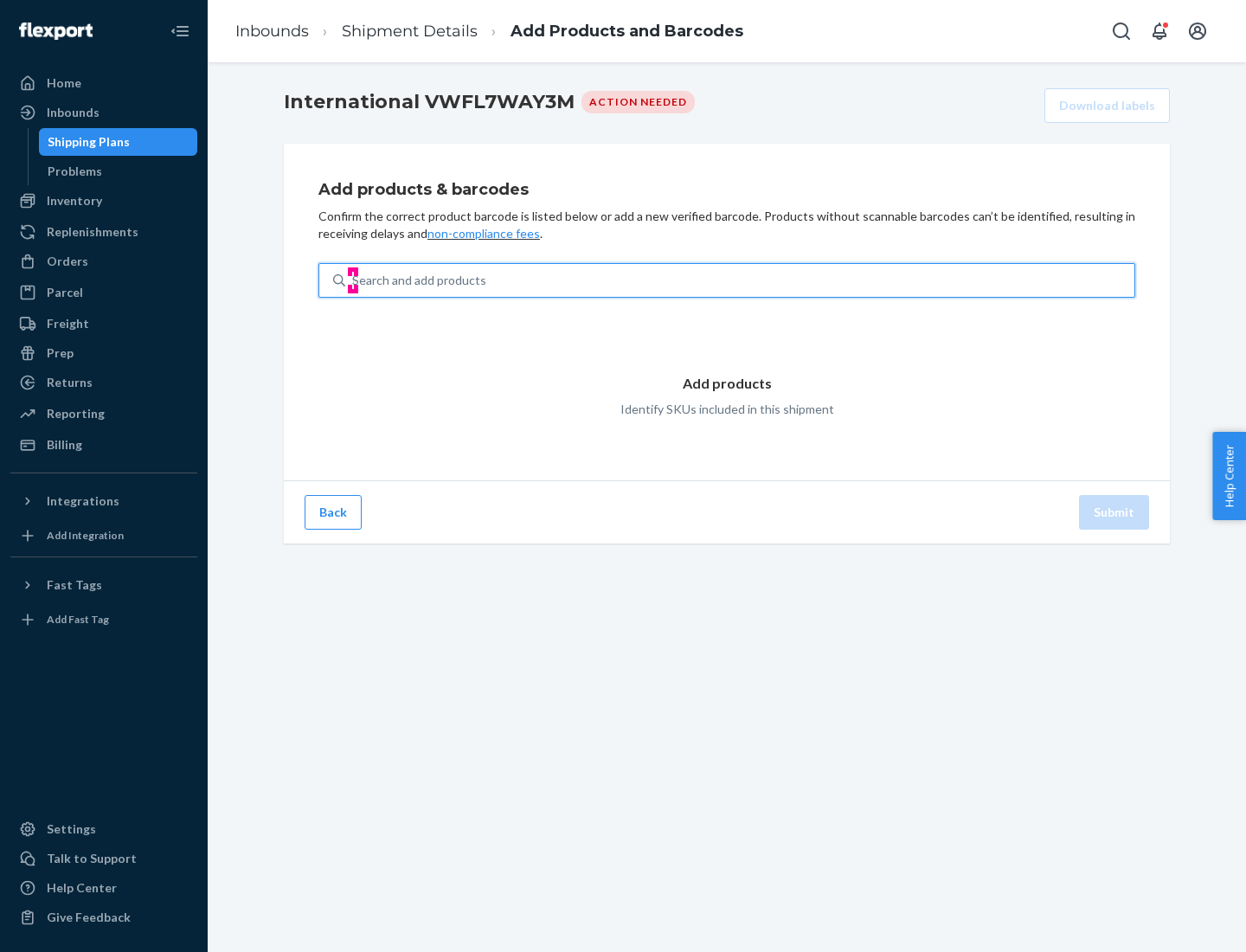
type input "test"
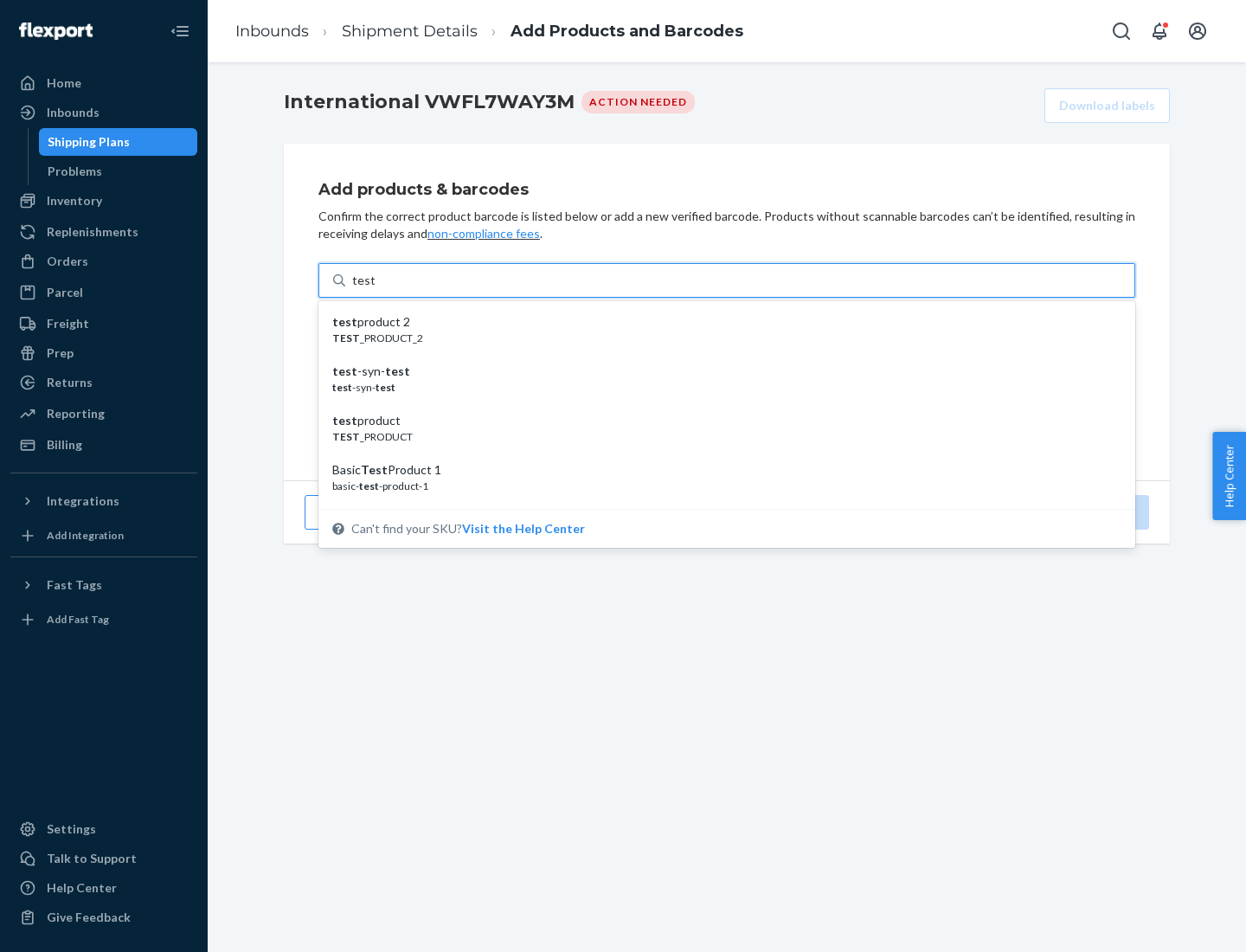
scroll to position [65, 0]
click at [720, 405] on div "Basic Test Product 1" at bounding box center [720, 404] width 775 height 17
click at [374, 289] on input "test" at bounding box center [363, 280] width 22 height 17
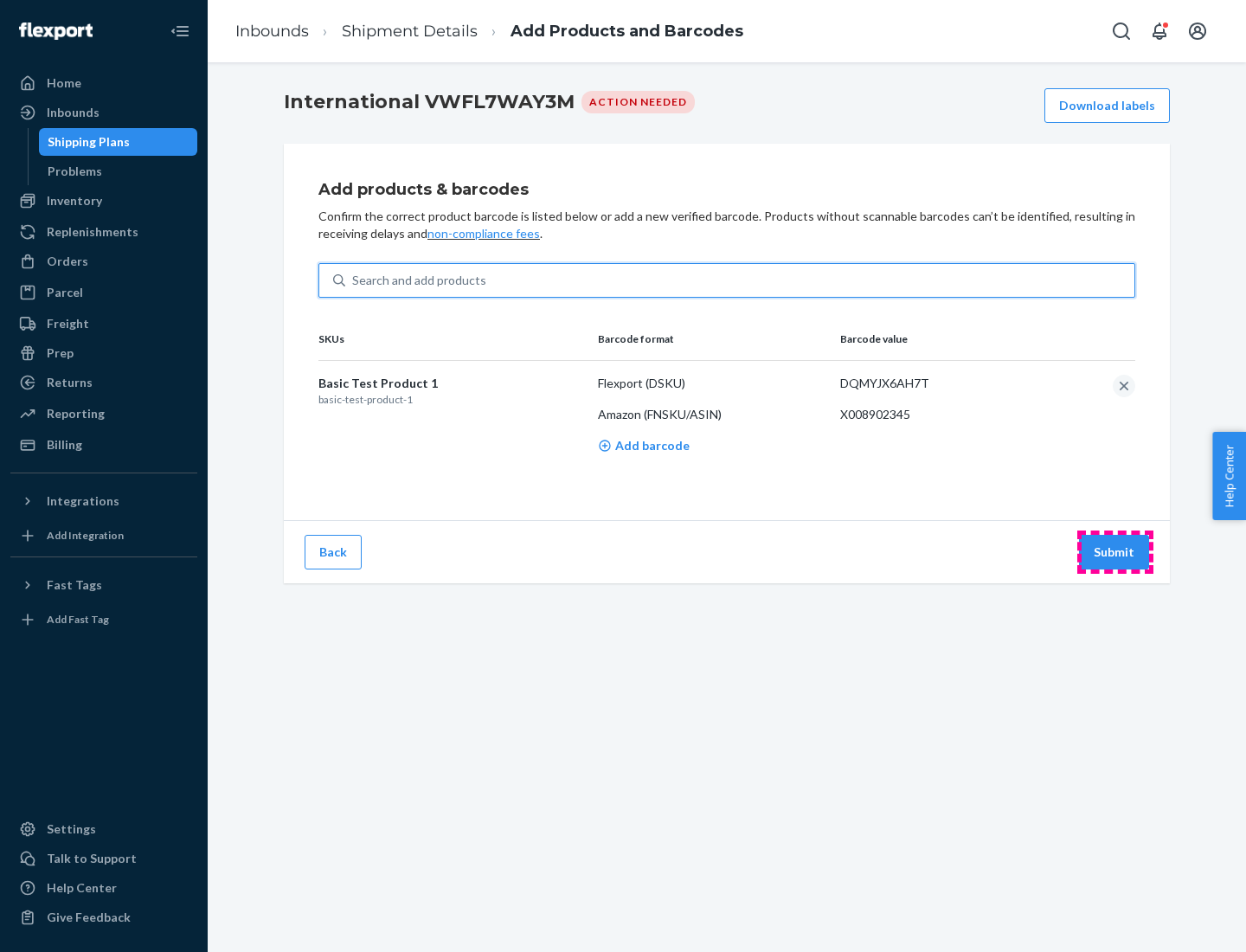
click at [1115, 552] on button "Submit" at bounding box center [1114, 552] width 70 height 34
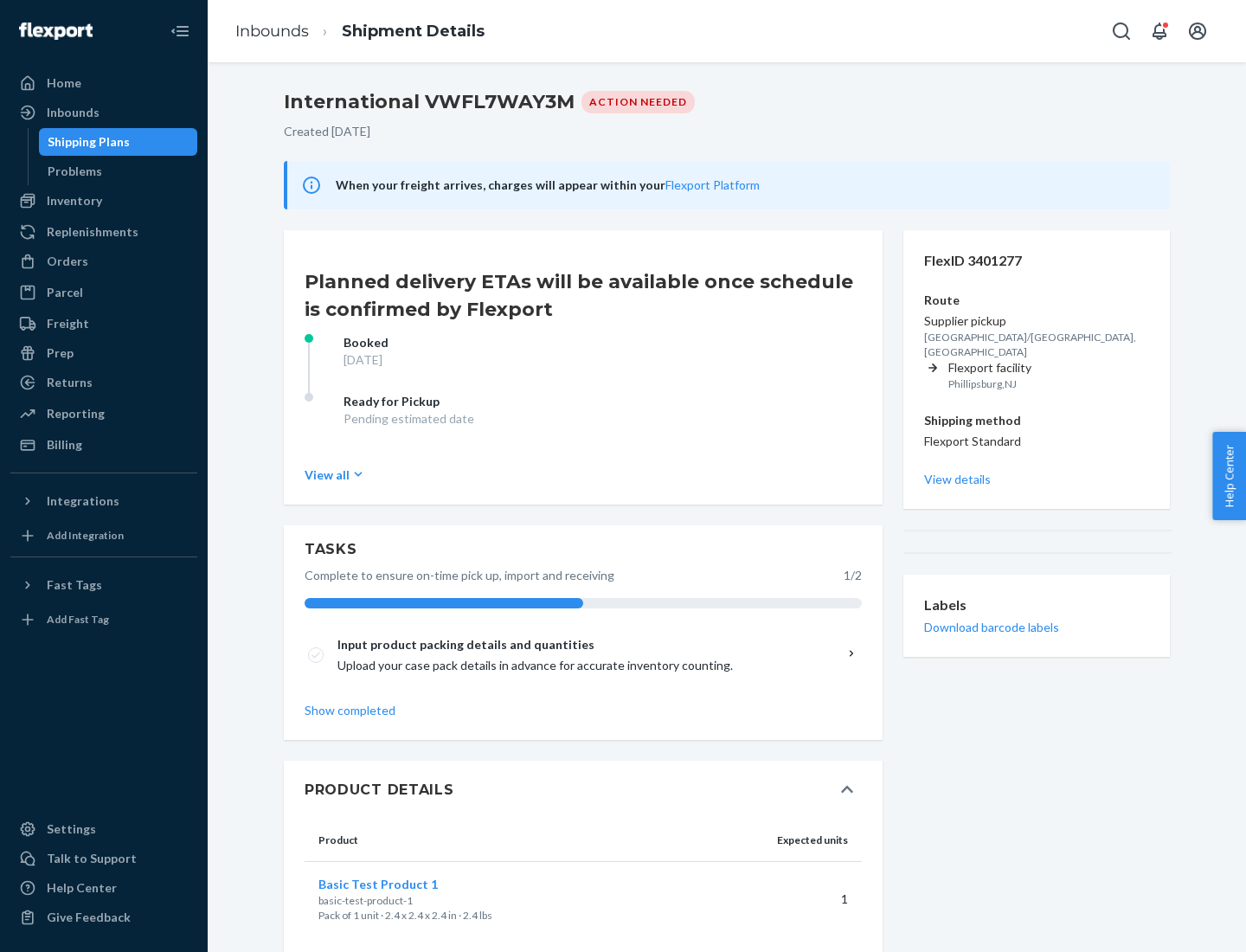
scroll to position [30, 0]
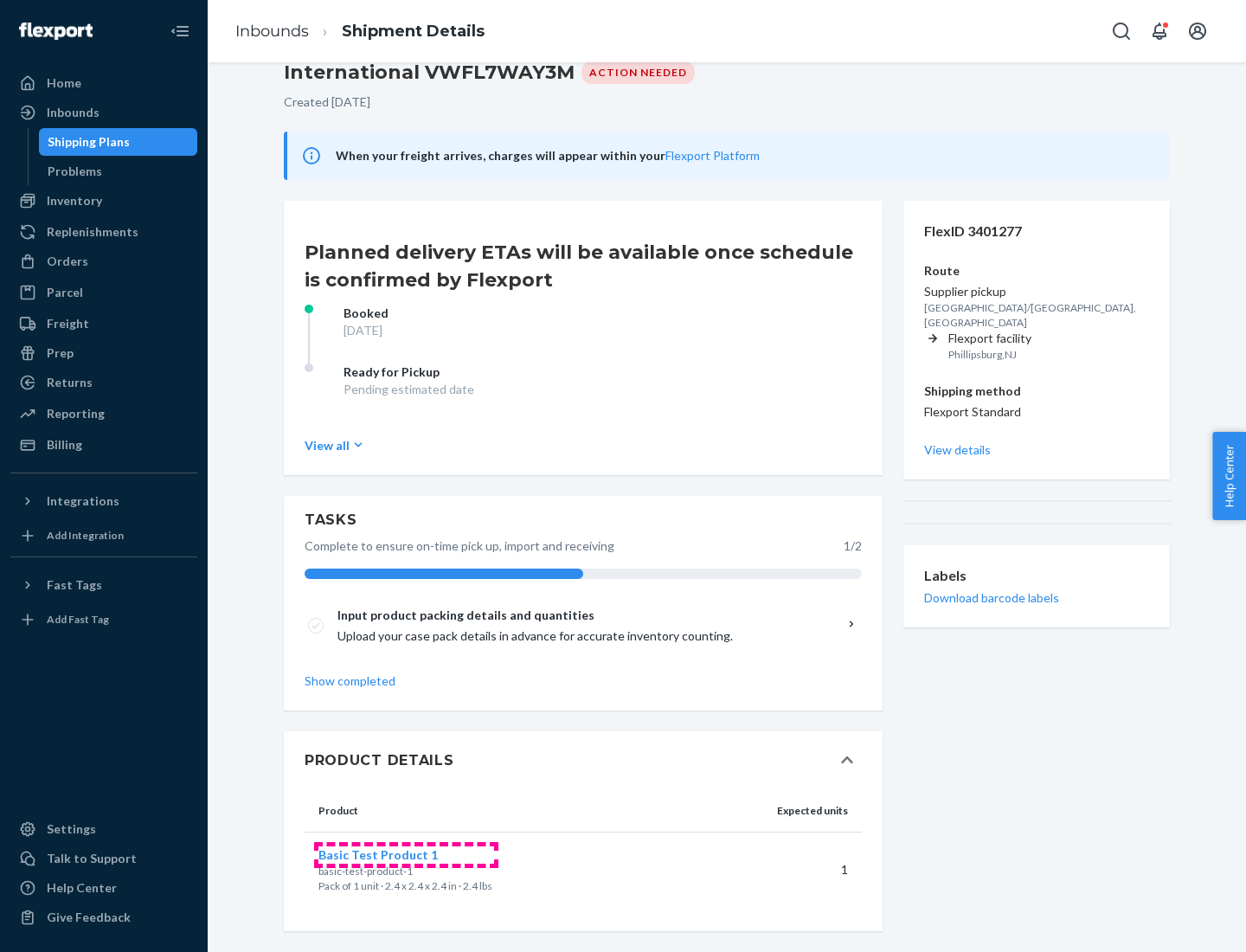
click at [406, 854] on span "Basic Test Product 1" at bounding box center [378, 854] width 120 height 14
